Goal: Task Accomplishment & Management: Use online tool/utility

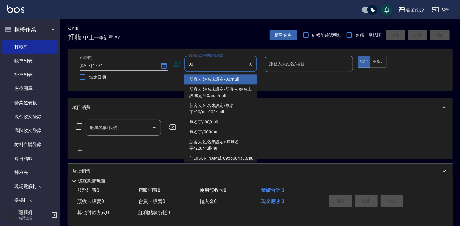
type input "新客人 姓名未設定/00/null"
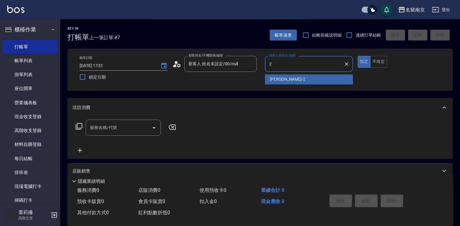
type input "[PERSON_NAME]-2"
type button "true"
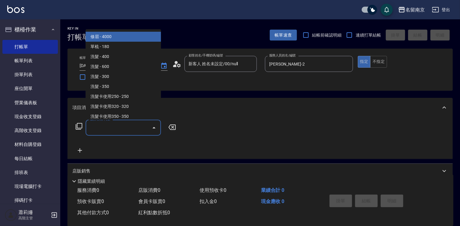
drag, startPoint x: 117, startPoint y: 130, endPoint x: 463, endPoint y: 149, distance: 346.6
click at [117, 130] on input "服務名稱/代號" at bounding box center [118, 127] width 61 height 11
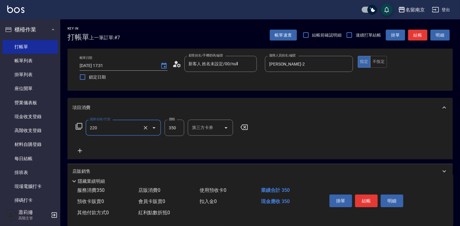
type input "洗髮(220)"
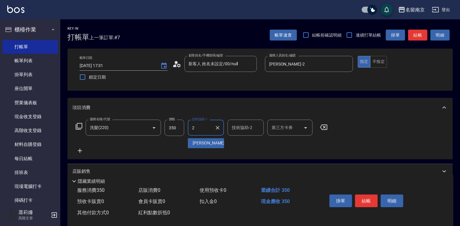
type input "[PERSON_NAME]-2"
click at [79, 151] on icon at bounding box center [80, 150] width 4 height 4
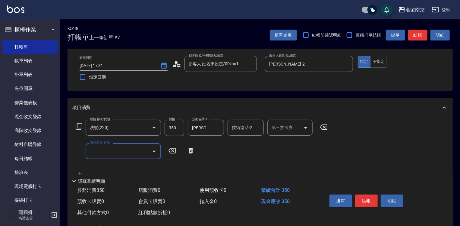
drag, startPoint x: 92, startPoint y: 150, endPoint x: 132, endPoint y: 153, distance: 39.4
click at [98, 150] on input "服務名稱/代號" at bounding box center [118, 151] width 61 height 11
type input "剪髮(301)"
type input "600"
click at [78, 125] on icon at bounding box center [78, 126] width 7 height 7
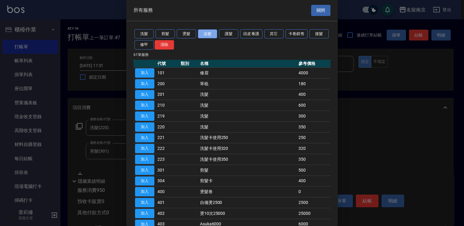
click at [215, 32] on button "染髮" at bounding box center [207, 33] width 19 height 9
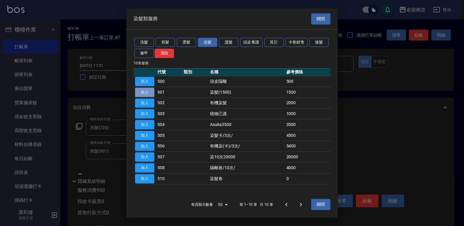
click at [148, 88] on button "加入" at bounding box center [144, 92] width 19 height 9
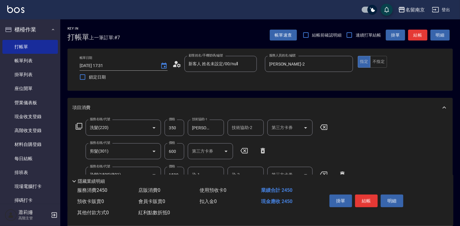
scroll to position [30, 0]
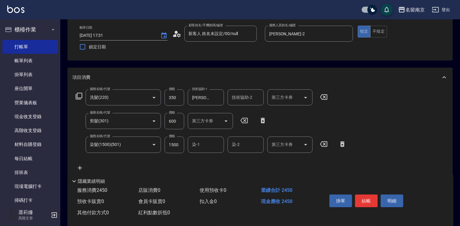
click at [184, 149] on div "服務名稱/代號 染髮(1500)(501) 服務名稱/代號 價格 1500 價格 染-1 染-1 染-2 染-2 第三方卡券 第三方卡券" at bounding box center [211, 144] width 278 height 16
type input "2700"
type input "[PERSON_NAME]-2"
click at [370, 198] on button "結帳" at bounding box center [366, 200] width 23 height 13
